Goal: Transaction & Acquisition: Purchase product/service

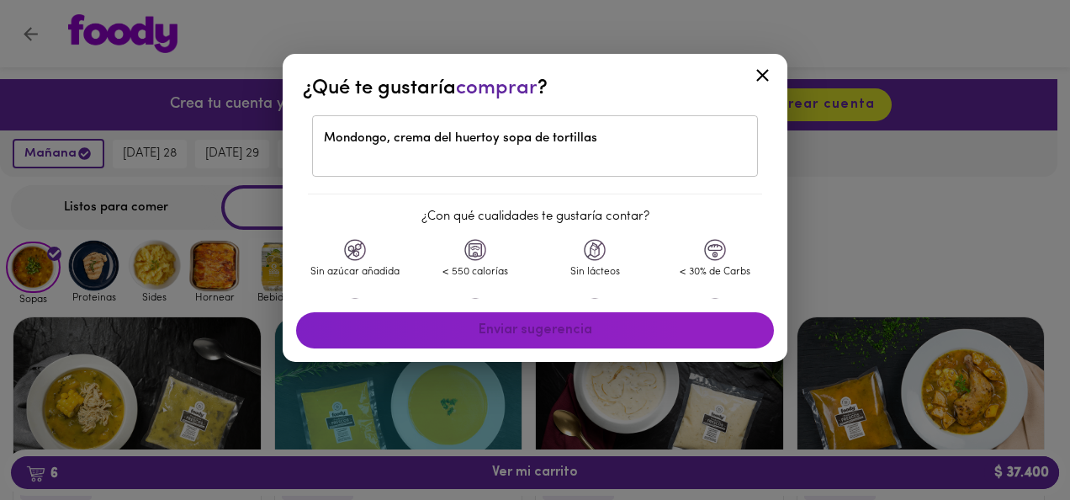
scroll to position [1156, 0]
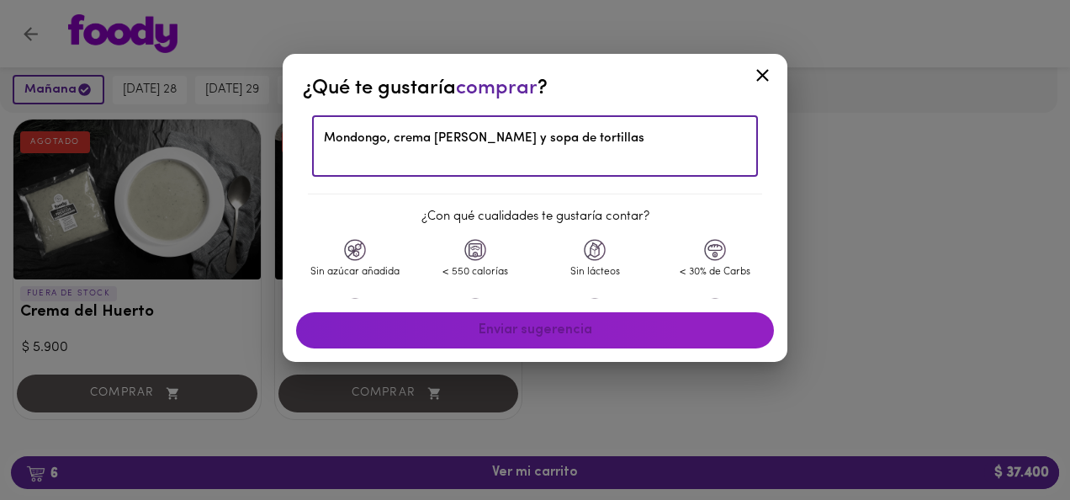
type textarea "Mondongo, crema del huerto y sopa de tortillas"
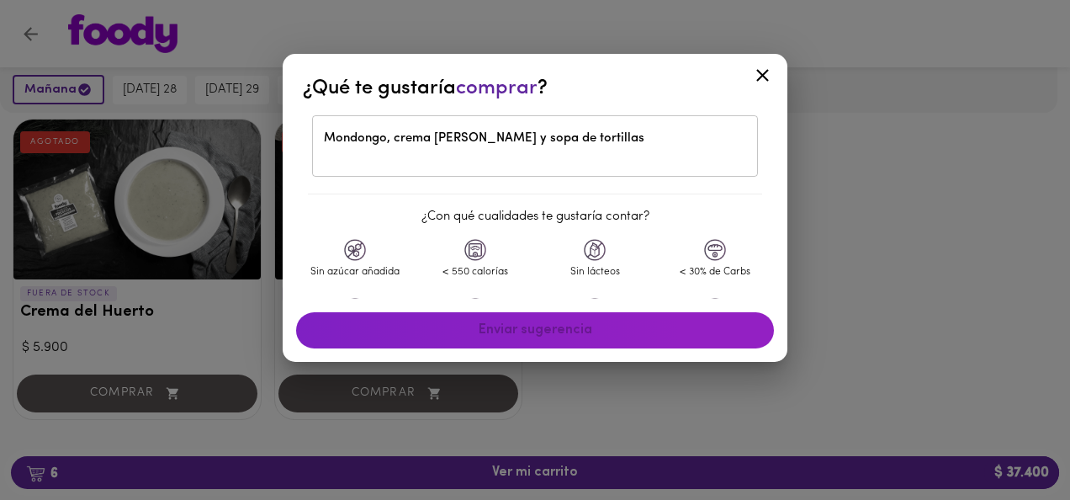
click at [528, 331] on div "Enviar sugerencia" at bounding box center [534, 330] width 491 height 50
click at [360, 245] on img at bounding box center [355, 250] width 22 height 22
click at [485, 246] on div "< 550 calorías" at bounding box center [476, 268] width 120 height 59
click at [585, 248] on img at bounding box center [595, 250] width 22 height 22
click at [704, 259] on img at bounding box center [715, 250] width 22 height 22
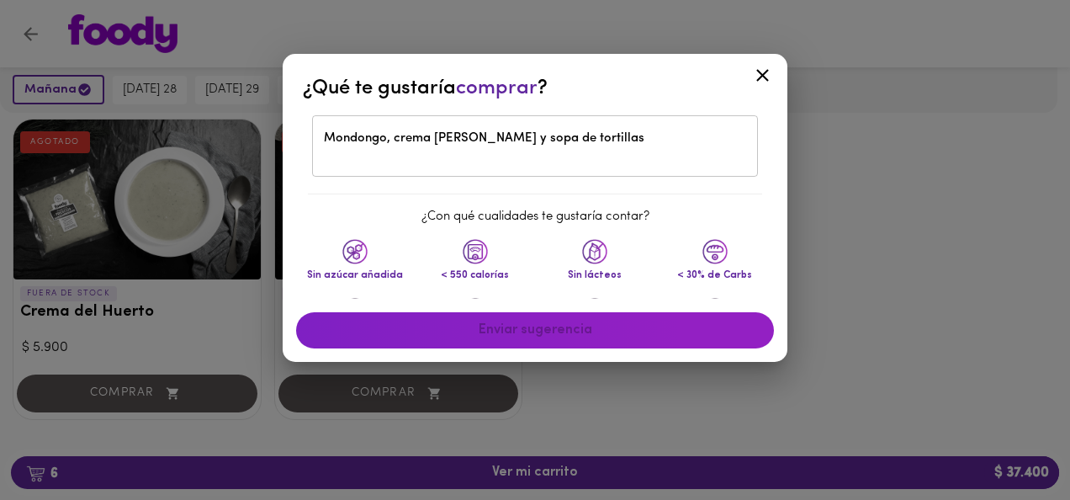
click at [547, 331] on div "Enviar sugerencia" at bounding box center [534, 330] width 491 height 50
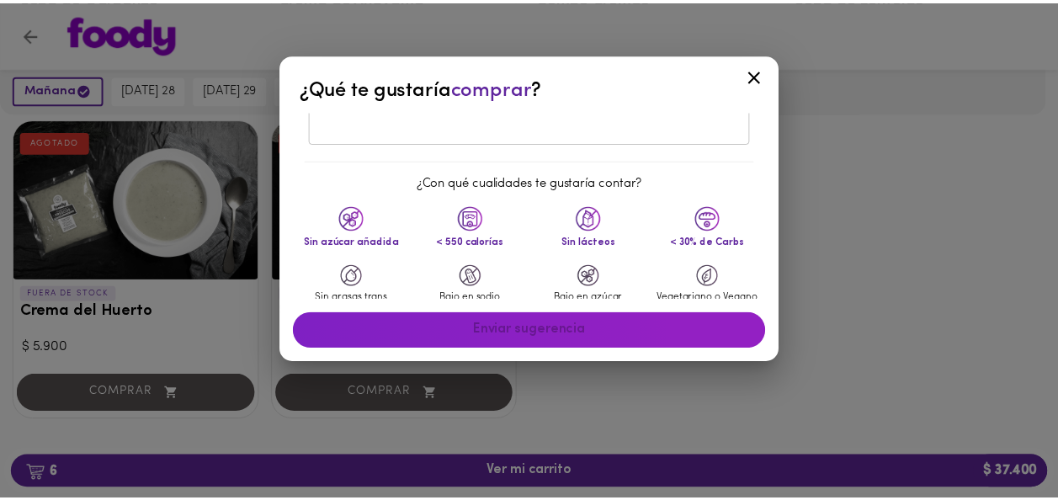
scroll to position [66, 0]
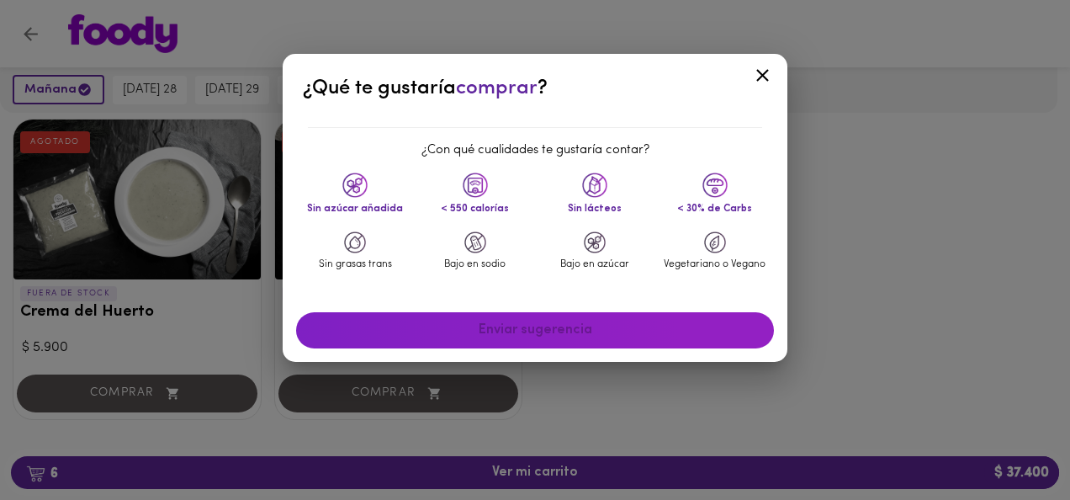
click at [471, 254] on div "Bajo en sodio" at bounding box center [476, 260] width 120 height 59
click at [573, 336] on div "Enviar sugerencia" at bounding box center [534, 330] width 491 height 50
click at [768, 72] on icon at bounding box center [762, 75] width 21 height 21
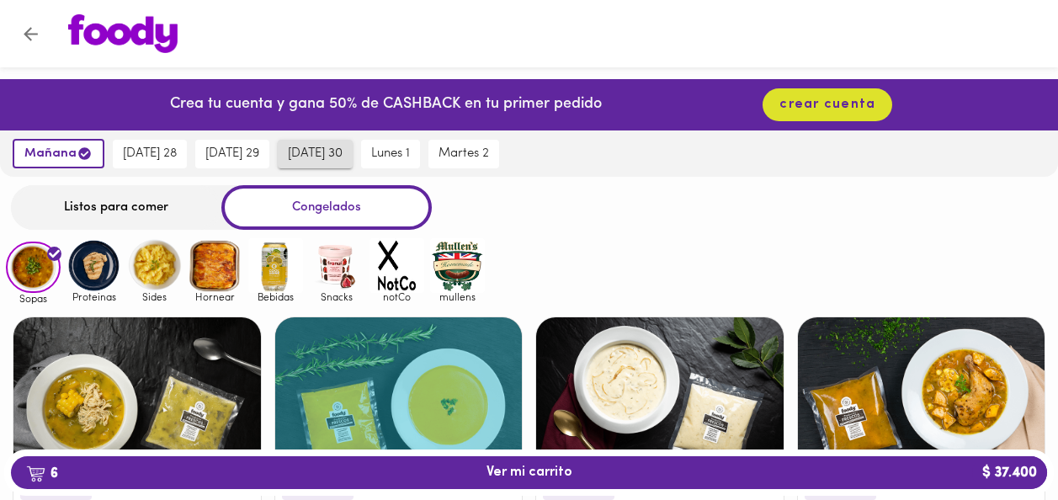
click at [331, 146] on span "[DATE] 30" at bounding box center [315, 153] width 55 height 15
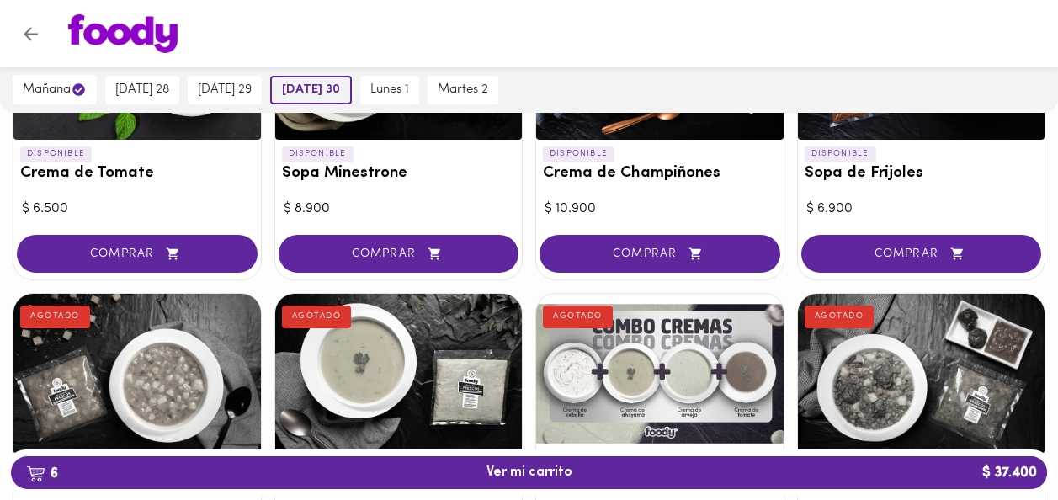
scroll to position [668, 0]
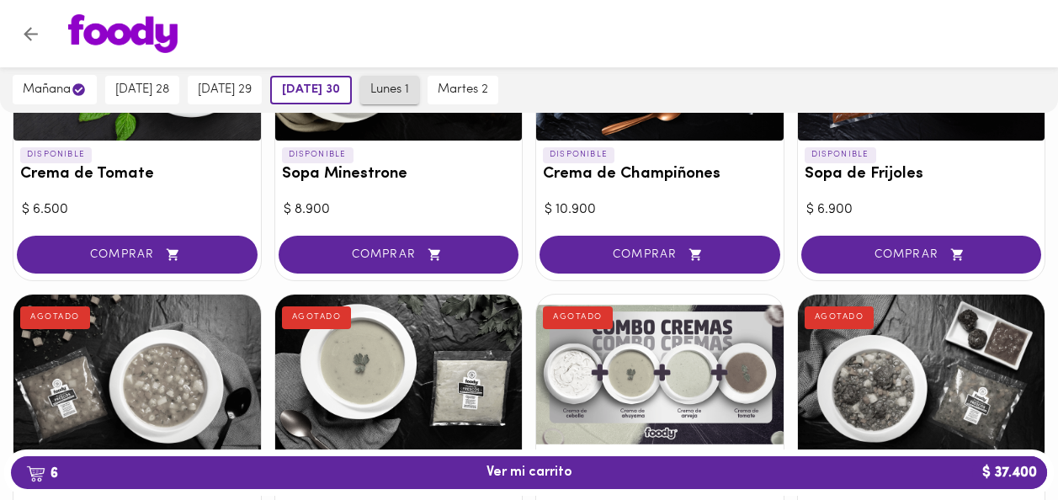
click at [406, 102] on button "lunes 1" at bounding box center [389, 90] width 59 height 29
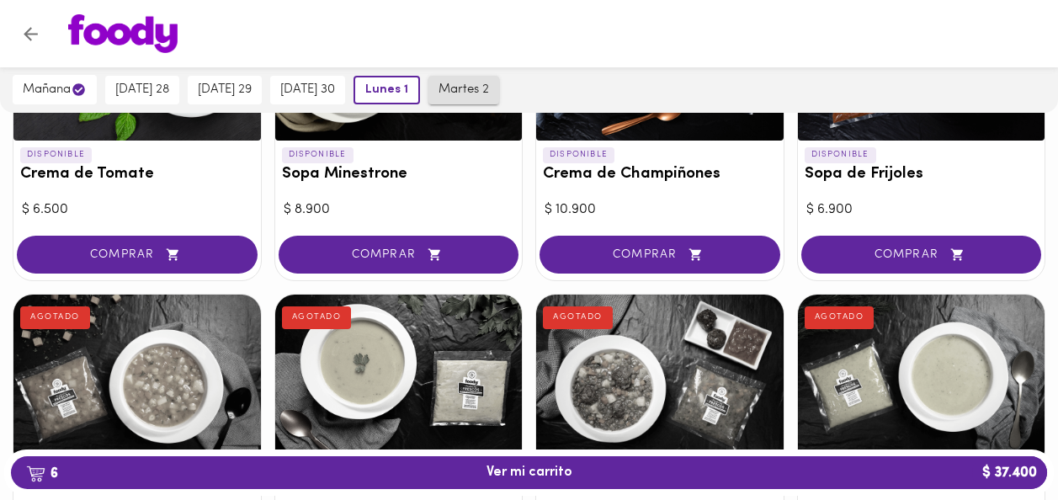
click at [468, 90] on span "martes 2" at bounding box center [463, 89] width 50 height 15
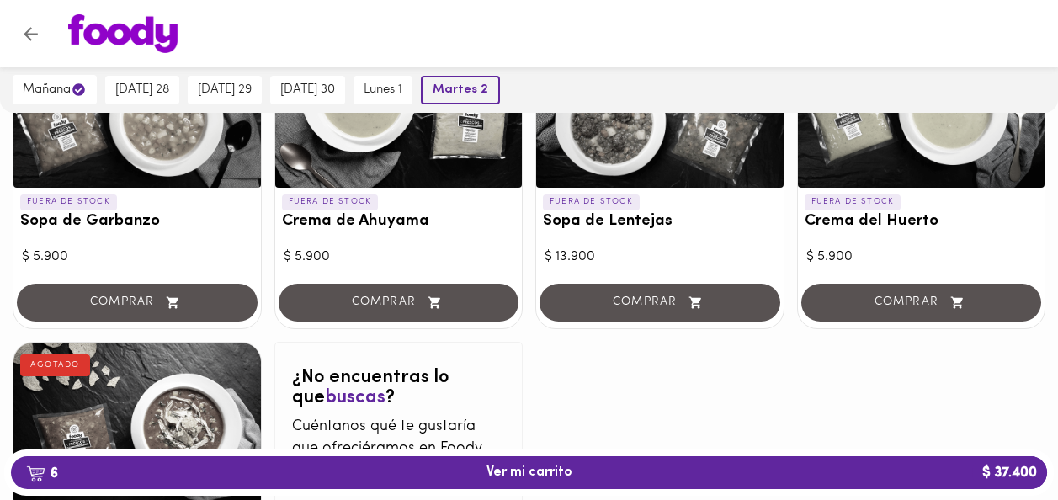
scroll to position [985, 0]
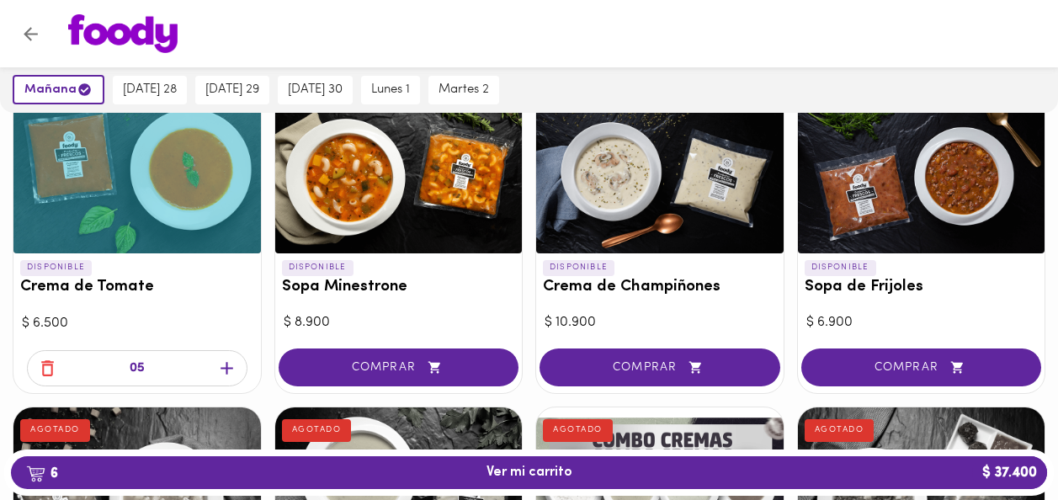
scroll to position [591, 0]
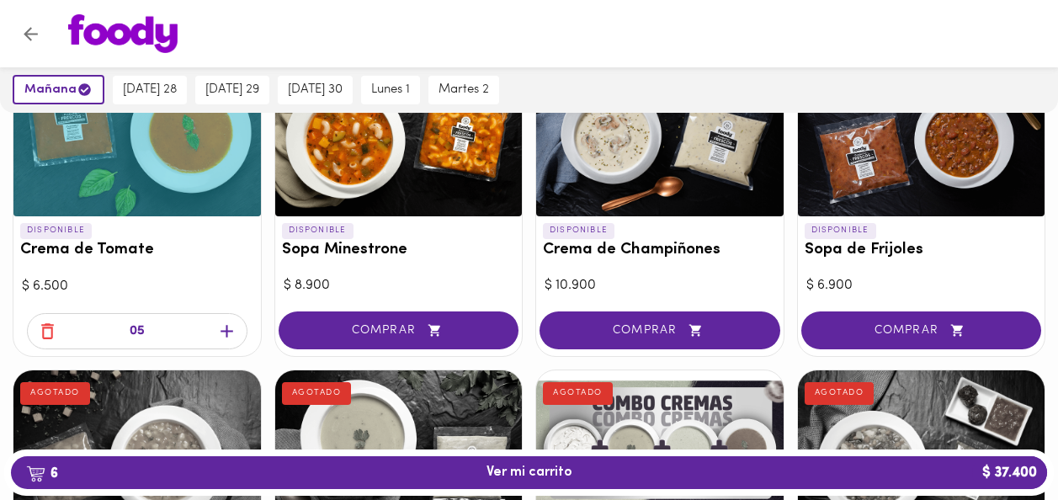
click at [990, 370] on div at bounding box center [921, 450] width 247 height 160
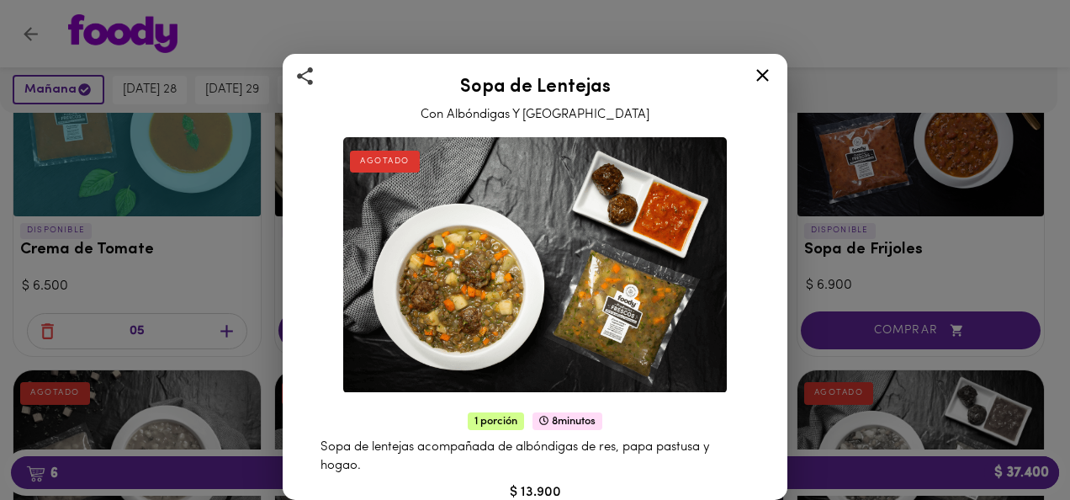
click at [760, 75] on icon at bounding box center [762, 75] width 21 height 21
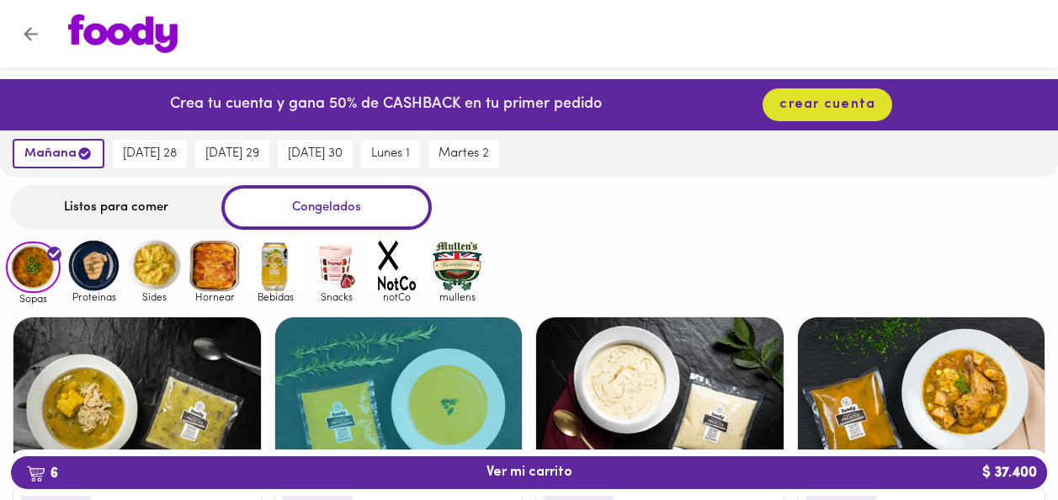
click at [132, 209] on div "Listos para comer" at bounding box center [116, 207] width 210 height 45
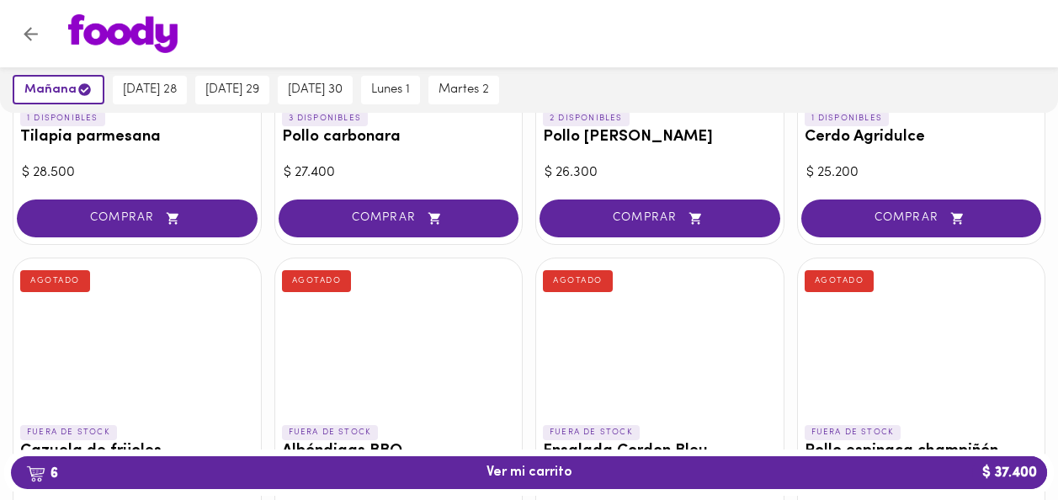
scroll to position [1269, 0]
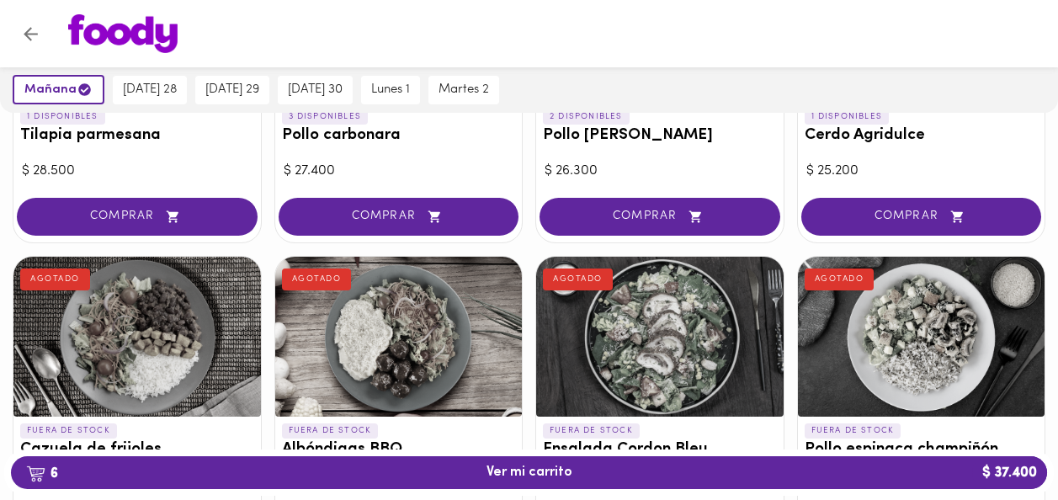
click at [1024, 257] on div at bounding box center [921, 337] width 247 height 160
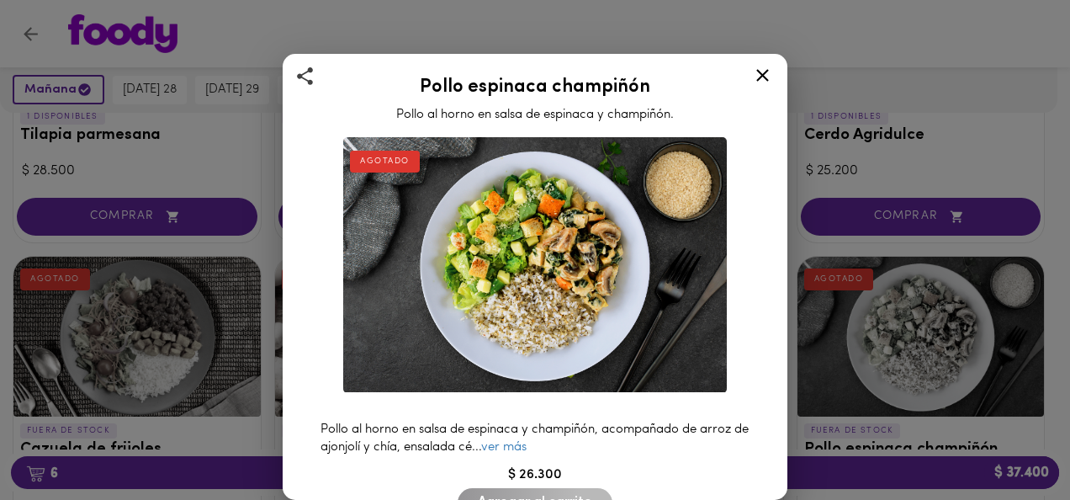
click at [766, 72] on icon at bounding box center [762, 75] width 13 height 13
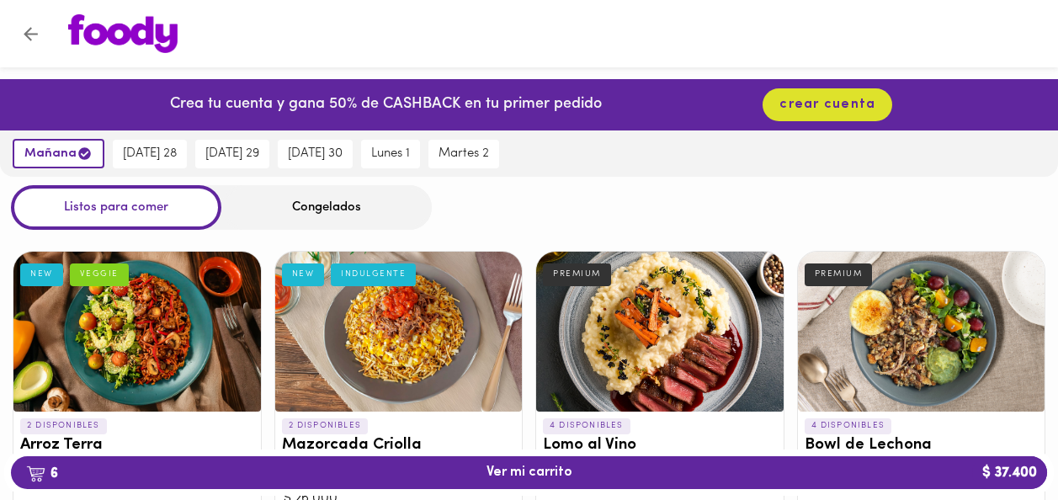
click at [344, 228] on div "Congelados" at bounding box center [326, 207] width 210 height 45
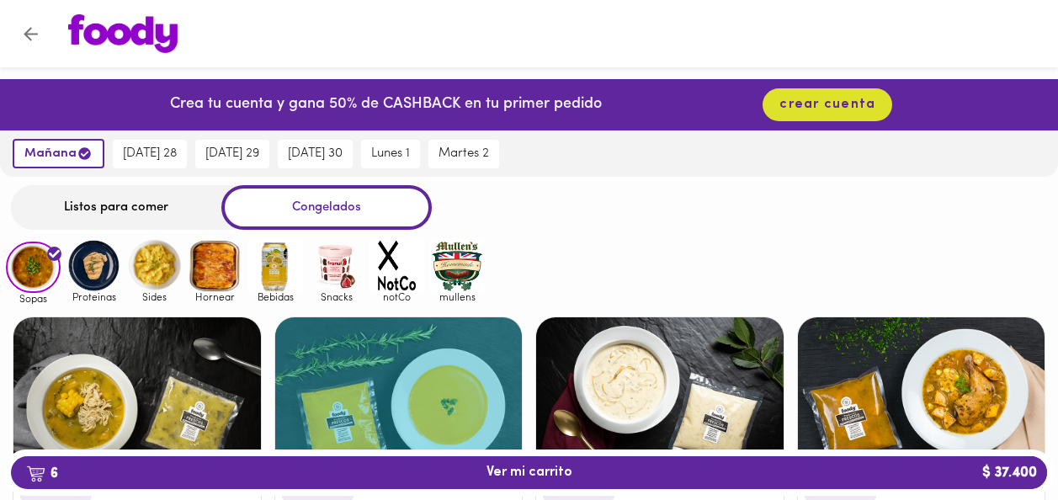
click at [379, 205] on div "Congelados" at bounding box center [326, 207] width 210 height 45
click at [102, 269] on img at bounding box center [93, 265] width 55 height 55
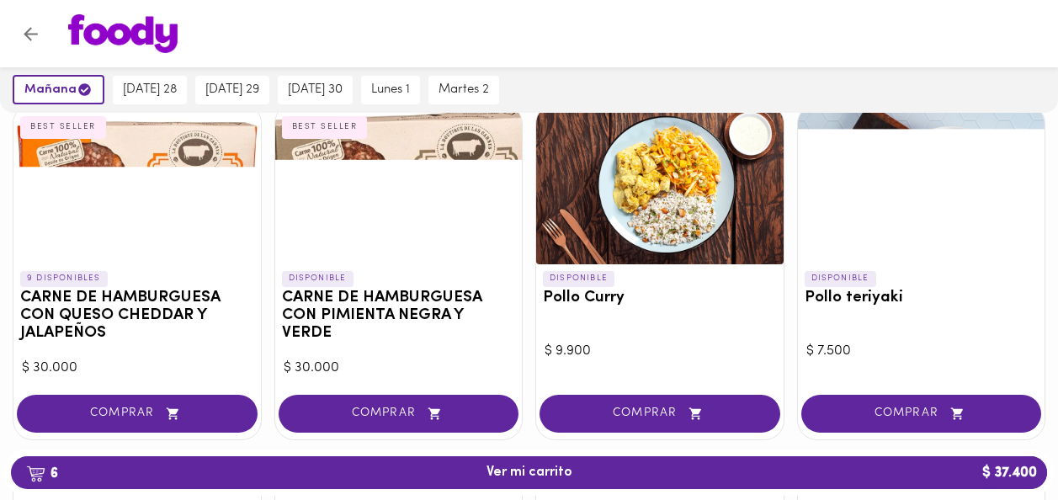
scroll to position [216, 0]
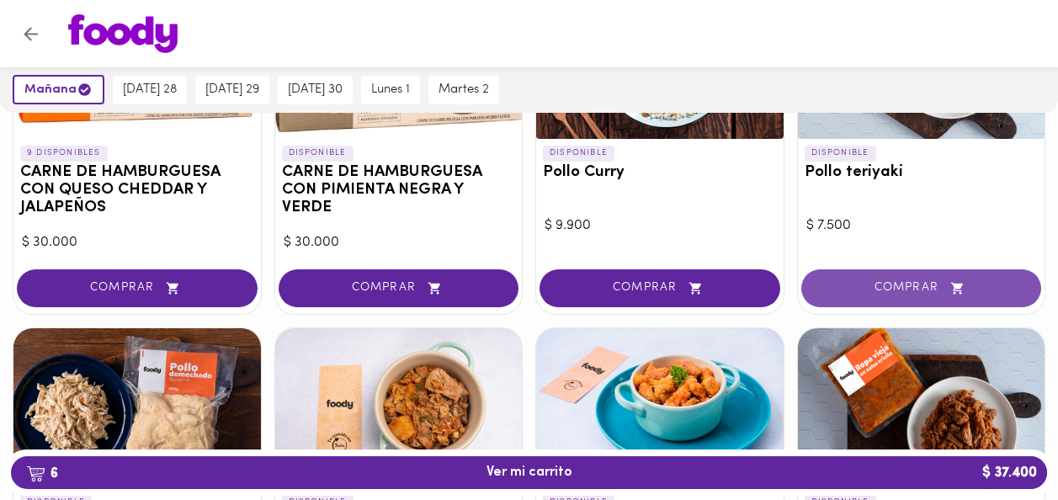
click at [981, 300] on button "COMPRAR" at bounding box center [921, 288] width 241 height 38
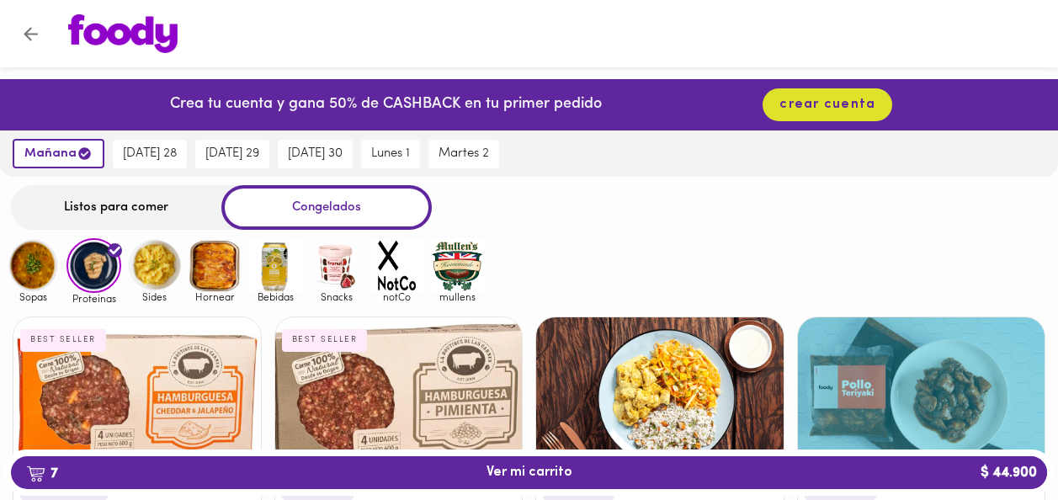
scroll to position [0, 0]
click at [156, 275] on img at bounding box center [154, 265] width 55 height 55
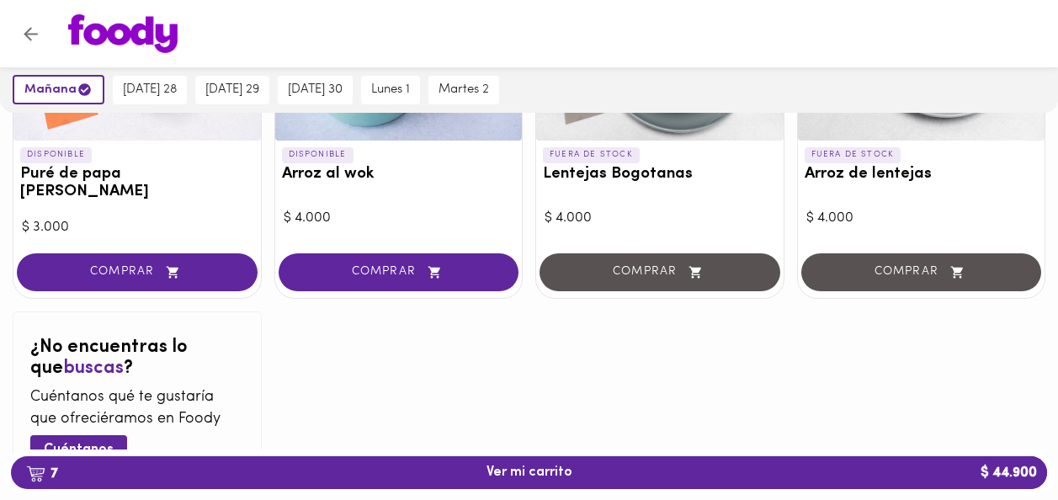
scroll to position [396, 0]
